Goal: Task Accomplishment & Management: Manage account settings

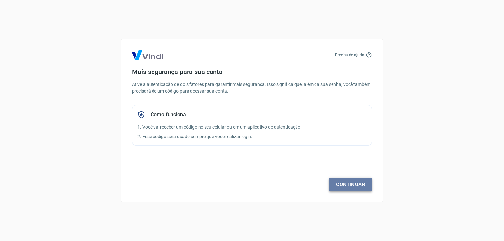
click at [358, 186] on link "Continuar" at bounding box center [350, 185] width 43 height 14
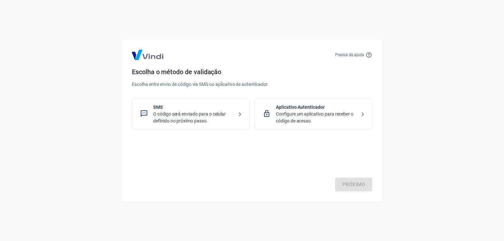
click at [211, 111] on p "O código será enviado para o celular definido no próximo passo." at bounding box center [193, 118] width 80 height 14
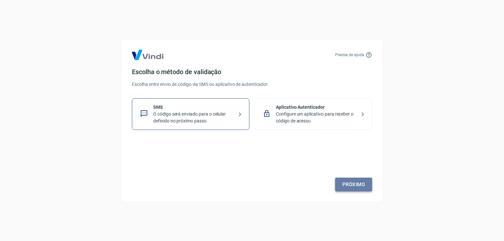
click at [347, 184] on link "Próximo" at bounding box center [353, 185] width 37 height 14
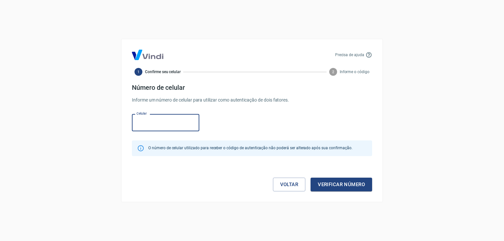
click at [181, 125] on input "Celular" at bounding box center [165, 122] width 67 height 17
type input "(47) 99239-8047"
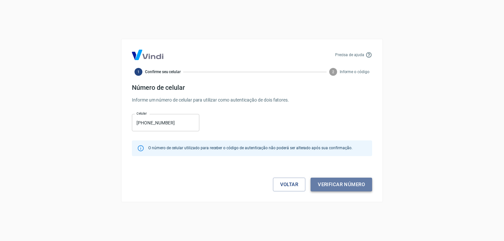
click at [333, 189] on button "Verificar número" at bounding box center [340, 185] width 61 height 14
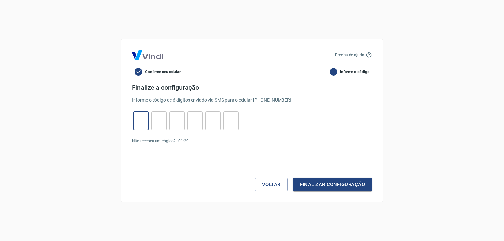
click at [140, 120] on input "tel" at bounding box center [140, 121] width 15 height 14
type input "4"
type input "3"
type input "1"
type input "5"
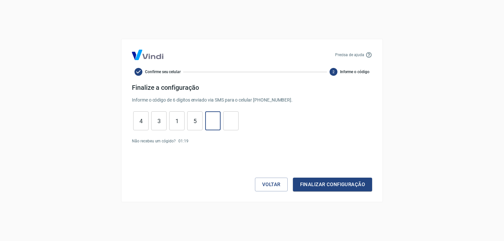
type input "9"
type input "8"
click at [319, 185] on button "Finalizar configuração" at bounding box center [332, 185] width 79 height 14
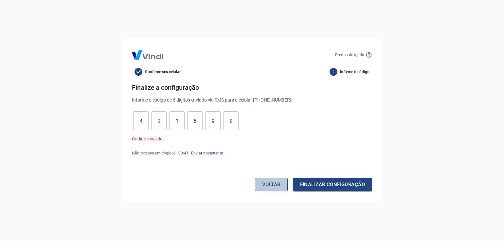
click at [270, 187] on button "Voltar" at bounding box center [271, 185] width 33 height 14
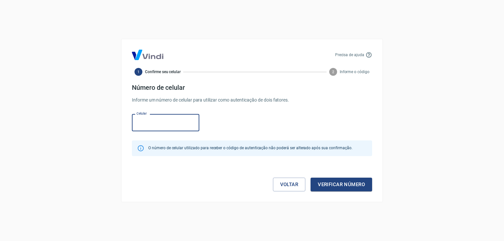
click at [178, 120] on input "Celular" at bounding box center [165, 122] width 67 height 17
type input "(47) 99239-8047"
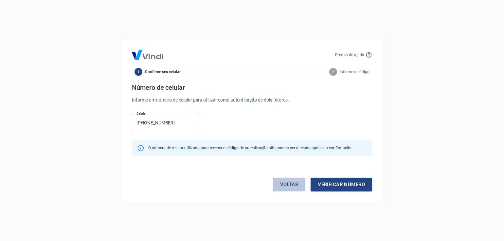
click at [285, 187] on link "Voltar" at bounding box center [289, 185] width 33 height 14
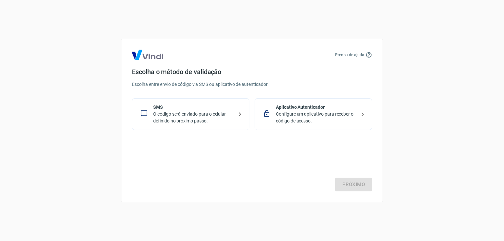
click at [283, 119] on p "Configure um aplicativo para receber o código de acesso." at bounding box center [316, 118] width 80 height 14
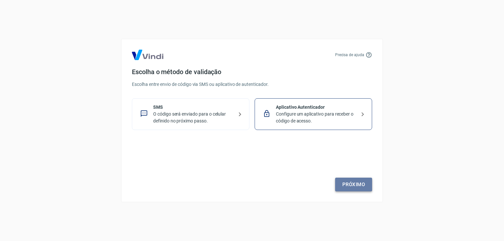
click at [343, 182] on link "Próximo" at bounding box center [353, 185] width 37 height 14
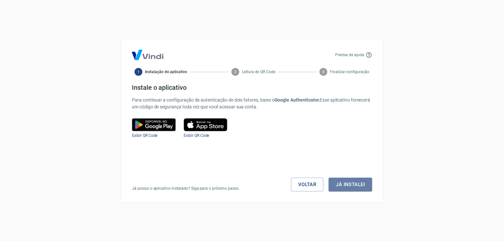
click at [343, 182] on button "Já instalei" at bounding box center [350, 185] width 44 height 14
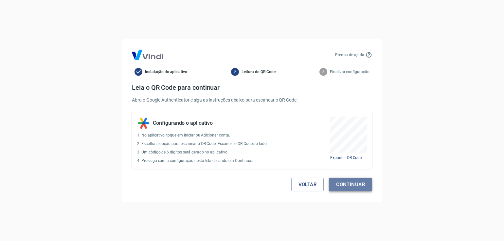
click at [344, 186] on button "Continuar" at bounding box center [350, 185] width 43 height 14
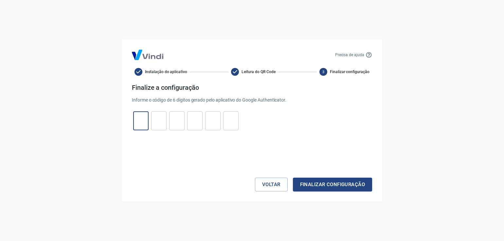
click at [139, 125] on input "tel" at bounding box center [140, 121] width 15 height 14
type input "3"
type input "7"
type input "6"
type input "5"
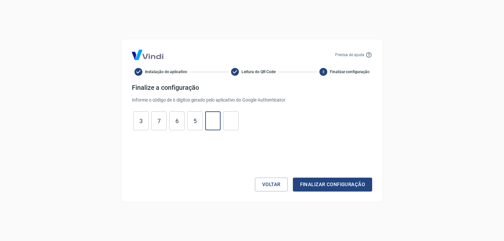
type input "5"
type input "0"
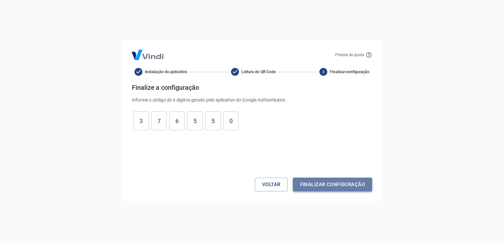
click at [324, 181] on button "Finalizar configuração" at bounding box center [332, 185] width 79 height 14
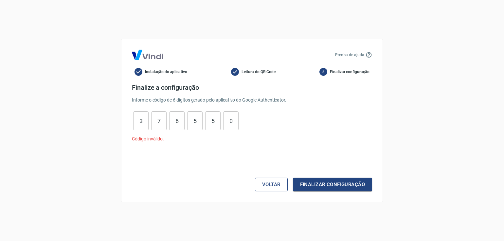
click at [270, 184] on button "Voltar" at bounding box center [271, 185] width 33 height 14
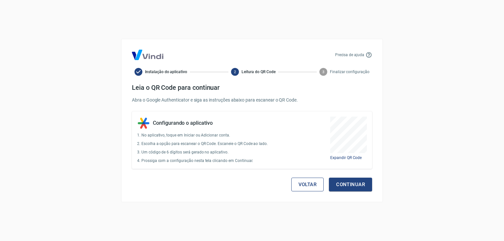
click at [302, 181] on button "Voltar" at bounding box center [307, 185] width 33 height 14
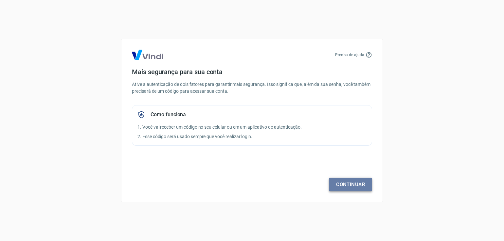
click at [339, 188] on link "Continuar" at bounding box center [350, 185] width 43 height 14
